Goal: Information Seeking & Learning: Learn about a topic

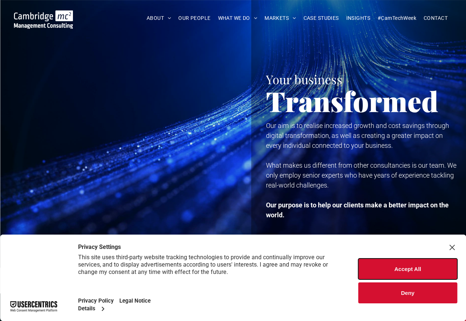
click at [406, 270] on button "Accept All" at bounding box center [407, 269] width 99 height 21
